Goal: Navigation & Orientation: Find specific page/section

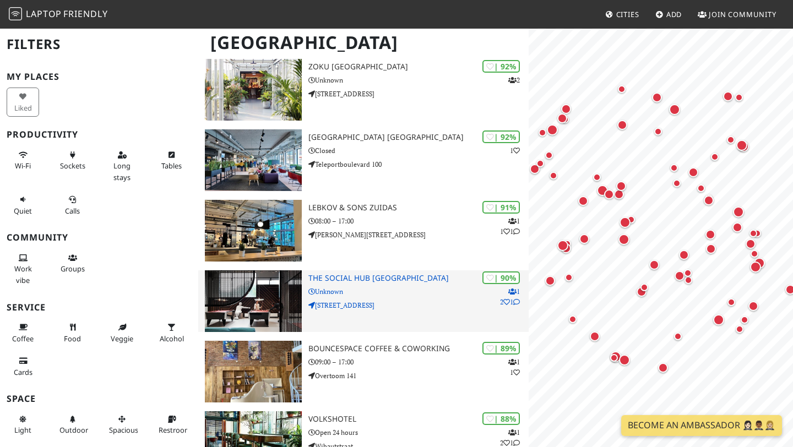
scroll to position [109, 0]
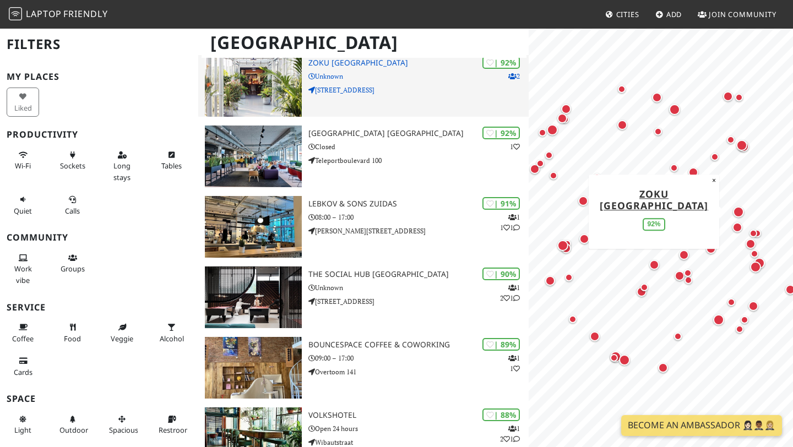
click at [397, 98] on div "| 92% 2 Zoku Amsterdam Unknown Weesperstraat 105" at bounding box center [419, 86] width 220 height 62
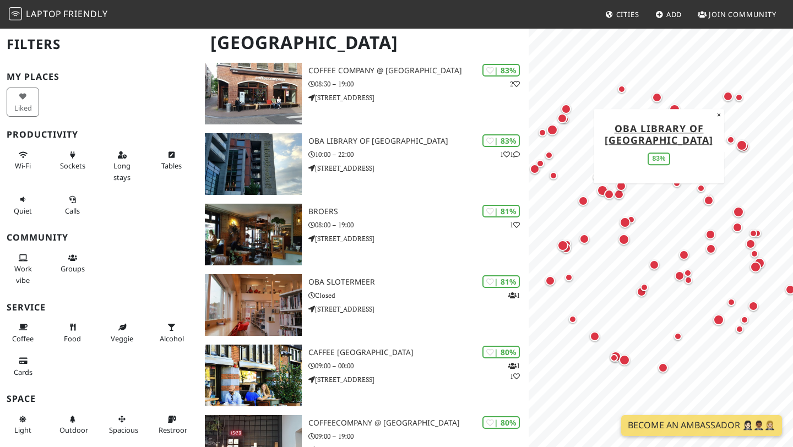
scroll to position [810, 0]
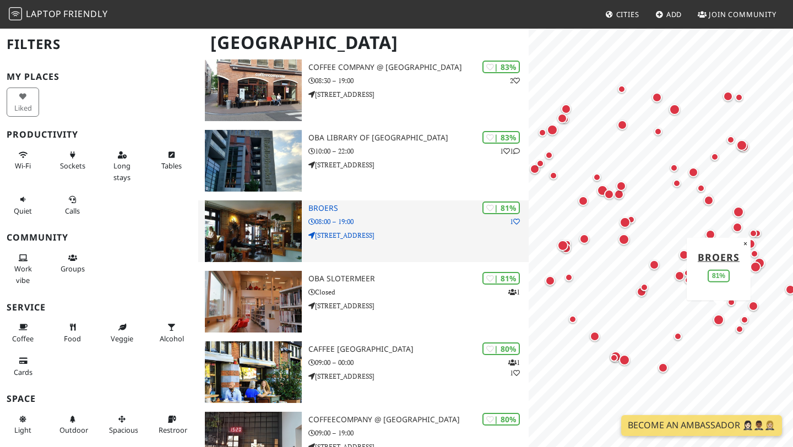
click at [360, 241] on div "| 81% 1 Broers 08:00 – 19:00 Rooseveltlaan 67-HS" at bounding box center [419, 232] width 220 height 62
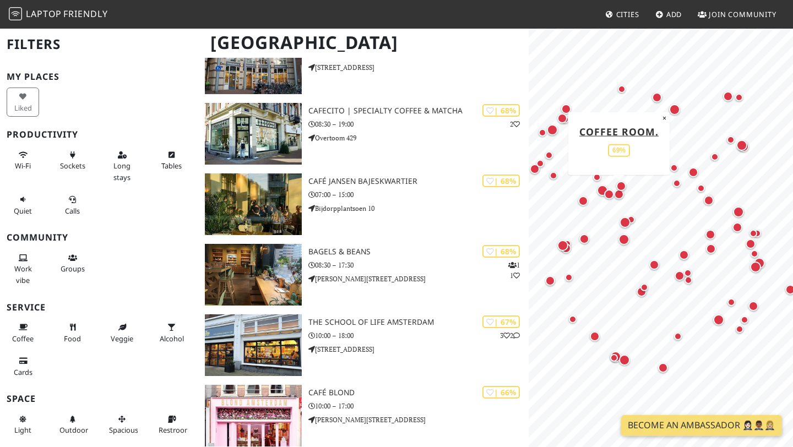
scroll to position [2396, 0]
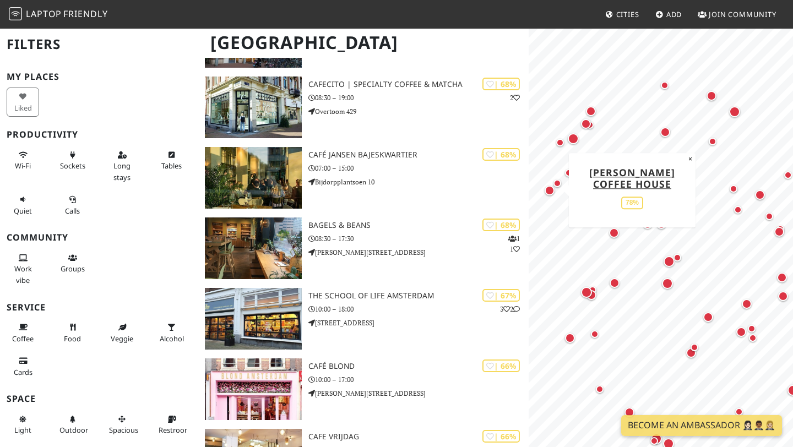
click at [551, 191] on div "Map marker" at bounding box center [550, 191] width 10 height 10
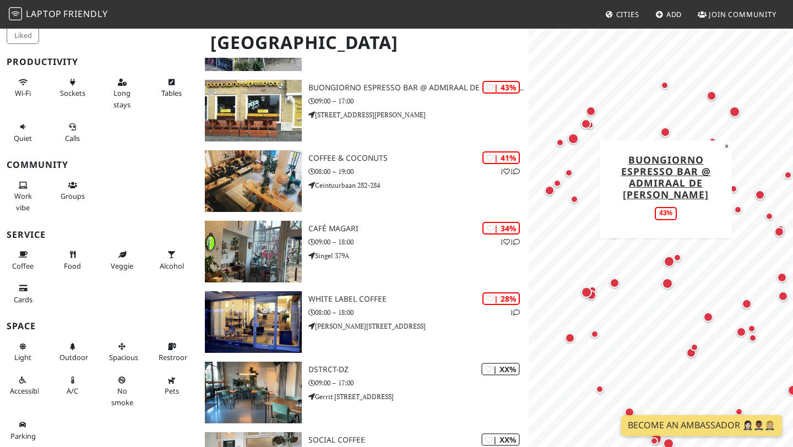
scroll to position [4300, 0]
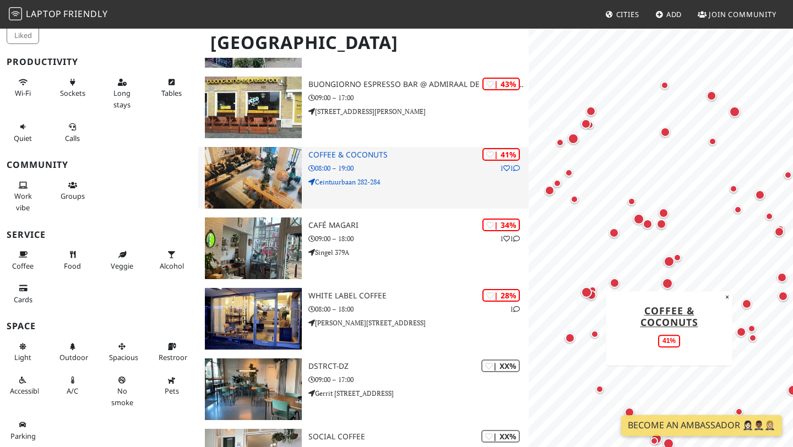
click at [419, 179] on p "Ceintuurbaan 282-284" at bounding box center [419, 182] width 220 height 10
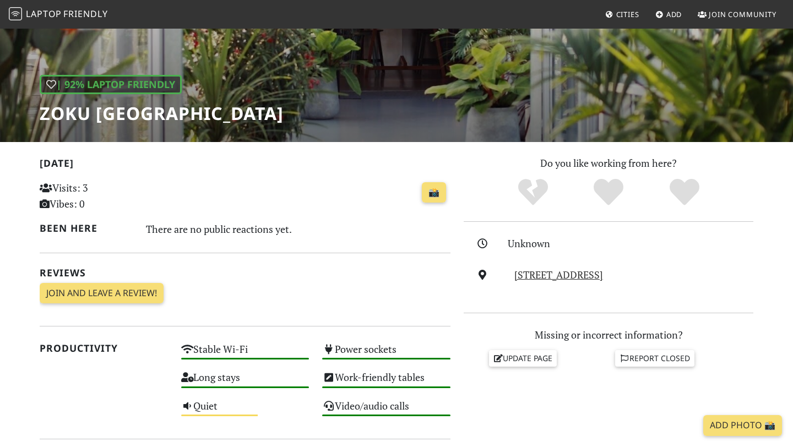
scroll to position [65, 0]
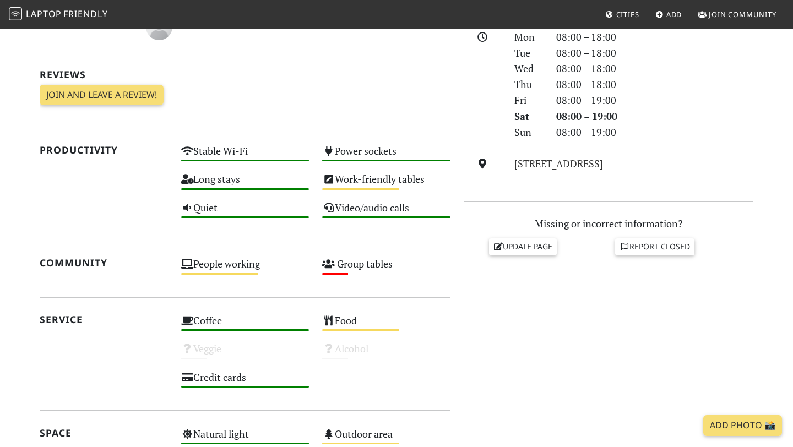
scroll to position [322, 0]
